Goal: Task Accomplishment & Management: Manage account settings

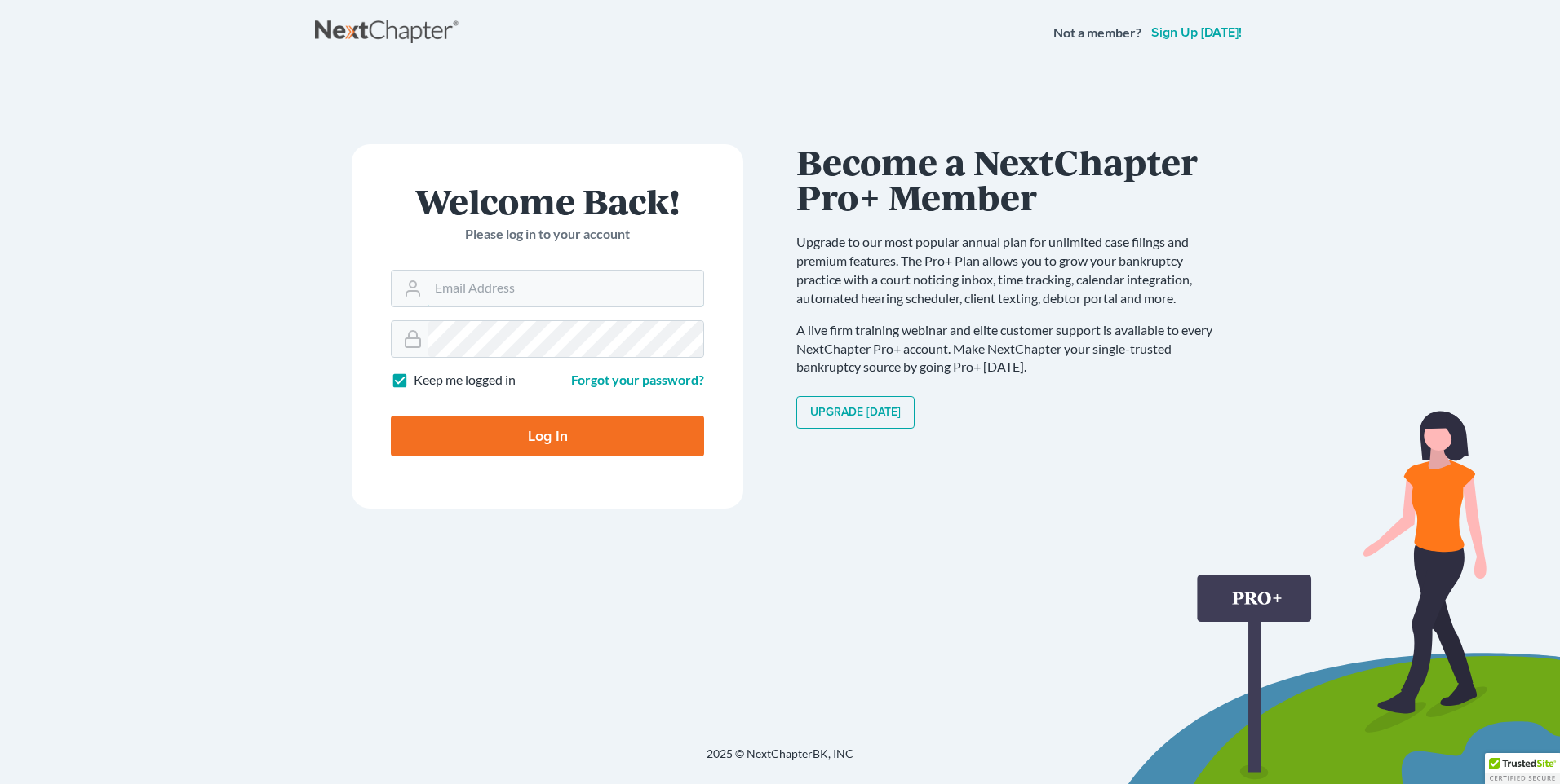
type input "[PERSON_NAME][EMAIL_ADDRESS][DOMAIN_NAME]"
click at [500, 448] on input "Log In" at bounding box center [548, 436] width 313 height 41
type input "Thinking..."
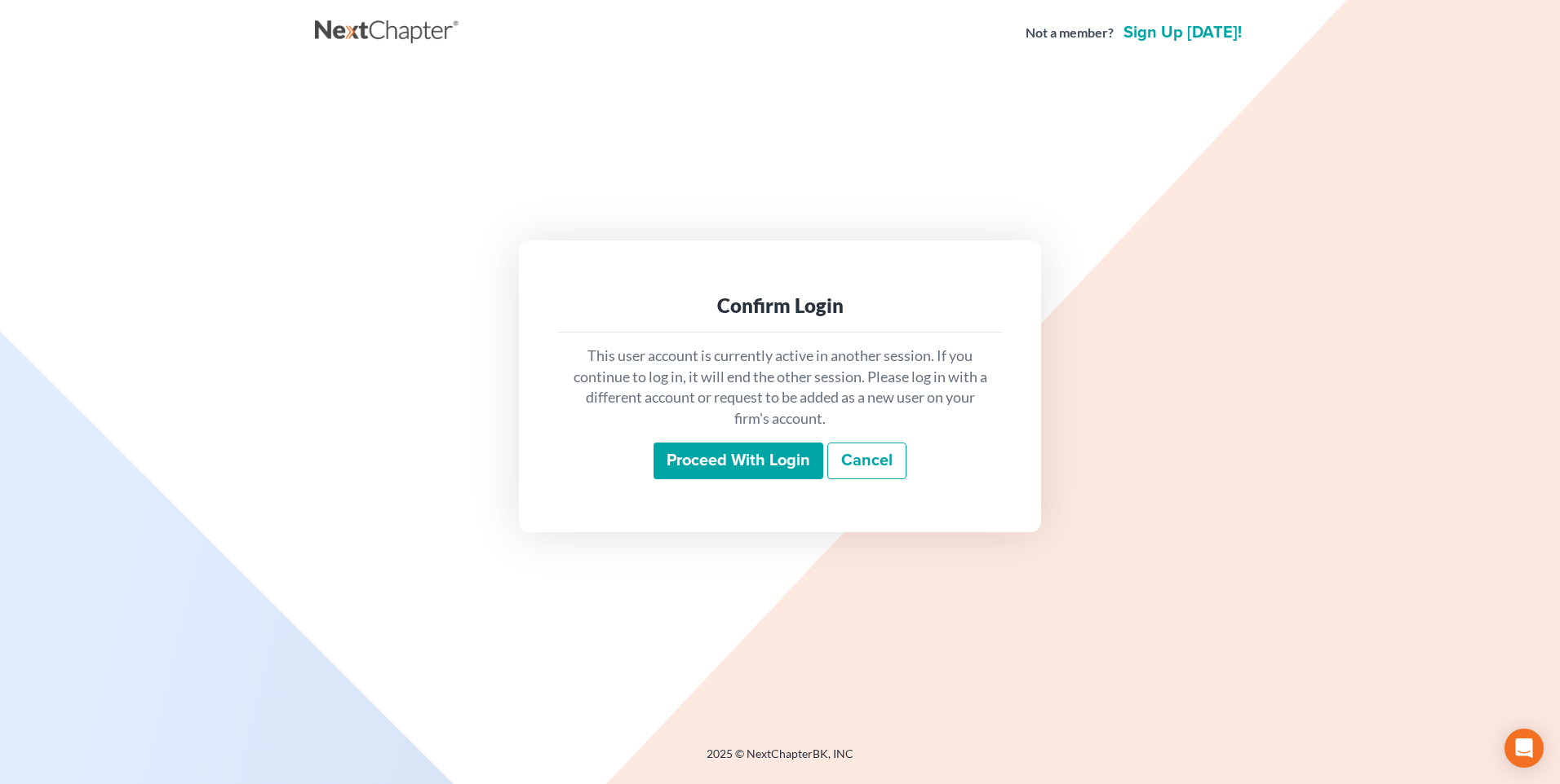
click at [755, 460] on input "Proceed with login" at bounding box center [738, 461] width 169 height 38
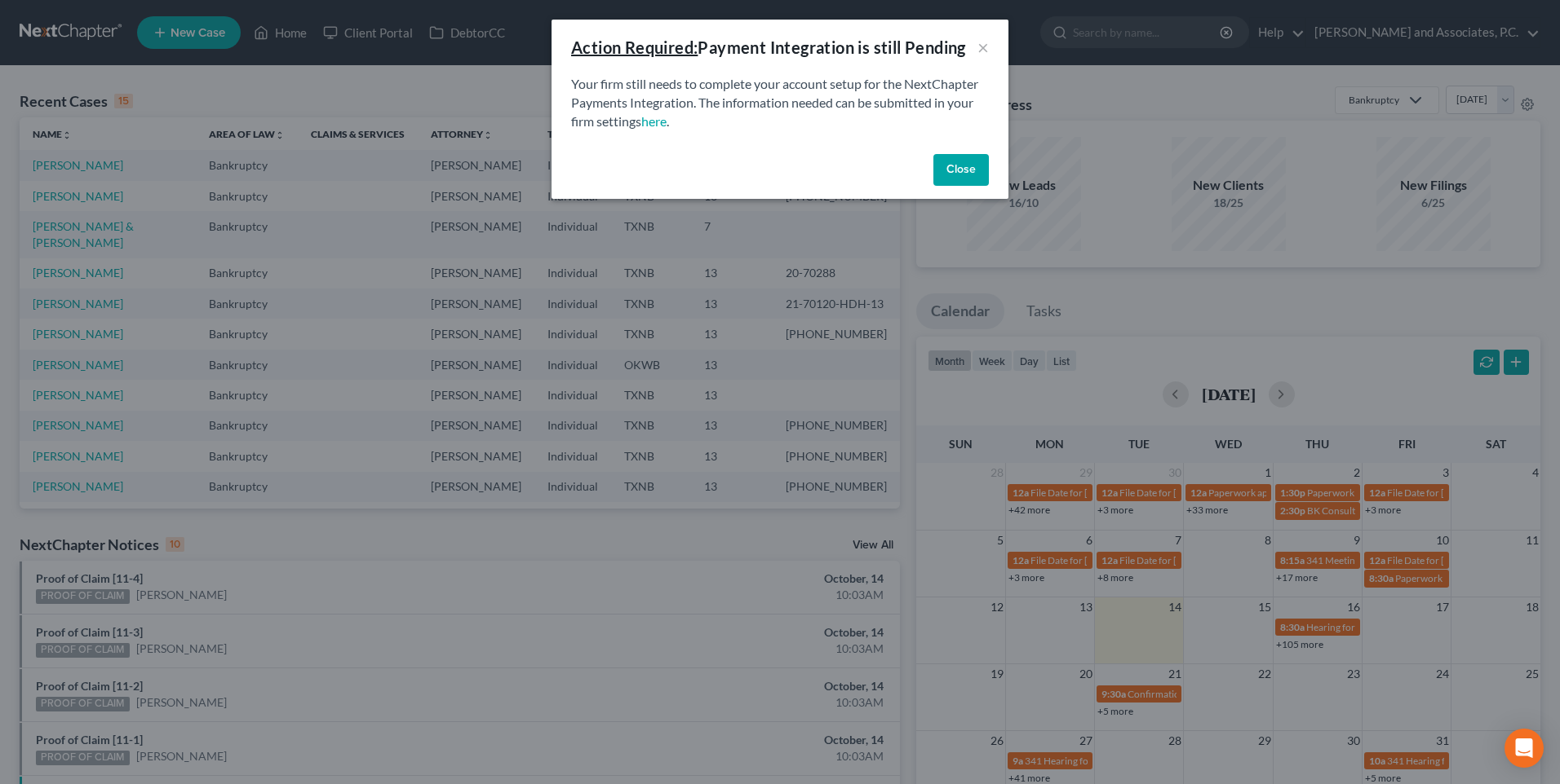
click at [956, 169] on button "Close" at bounding box center [961, 170] width 55 height 33
